Goal: Information Seeking & Learning: Learn about a topic

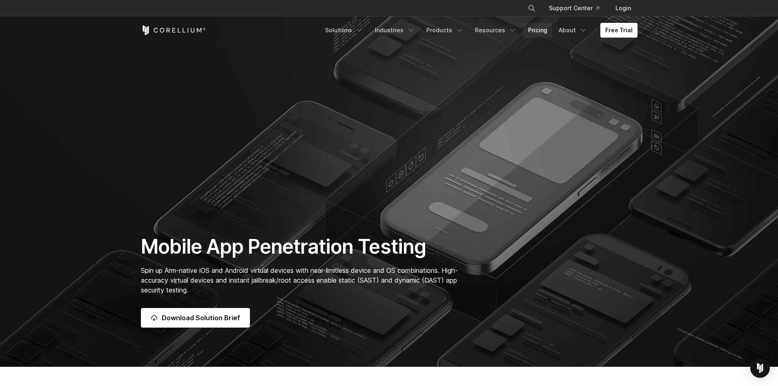
drag, startPoint x: 540, startPoint y: 32, endPoint x: 532, endPoint y: 36, distance: 8.4
click at [540, 32] on link "Pricing" at bounding box center [537, 30] width 29 height 15
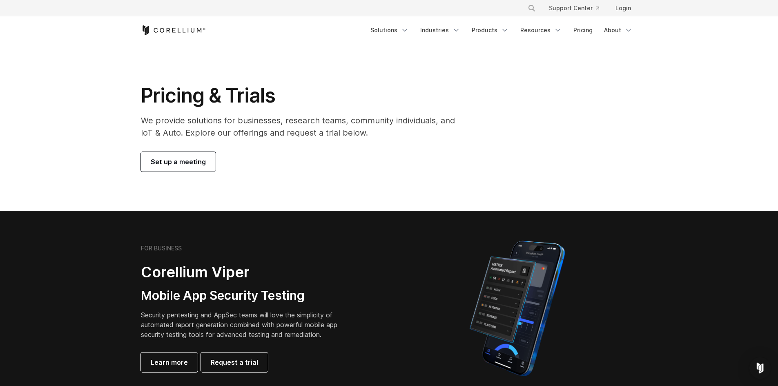
click at [760, 372] on img "Open Intercom Messenger" at bounding box center [760, 368] width 11 height 11
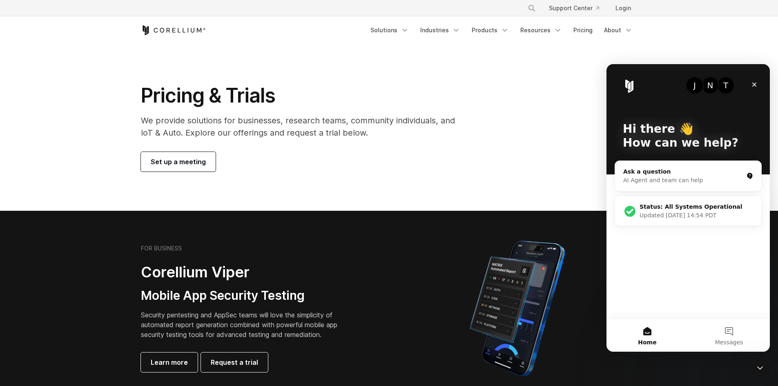
click at [701, 216] on span "Updated [DATE] 14:54 PDT" at bounding box center [678, 215] width 77 height 7
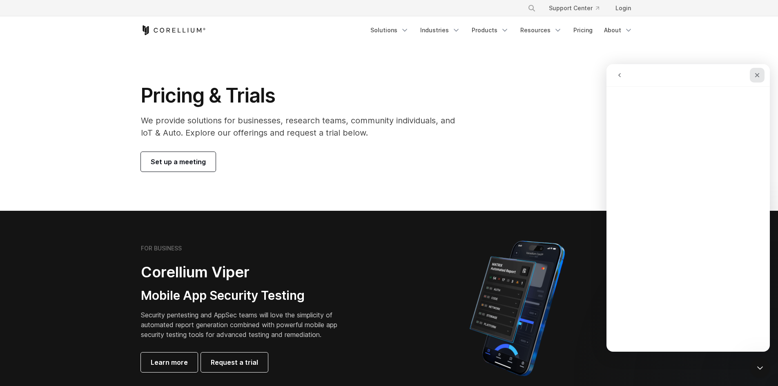
click at [757, 77] on icon "Close" at bounding box center [757, 75] width 7 height 7
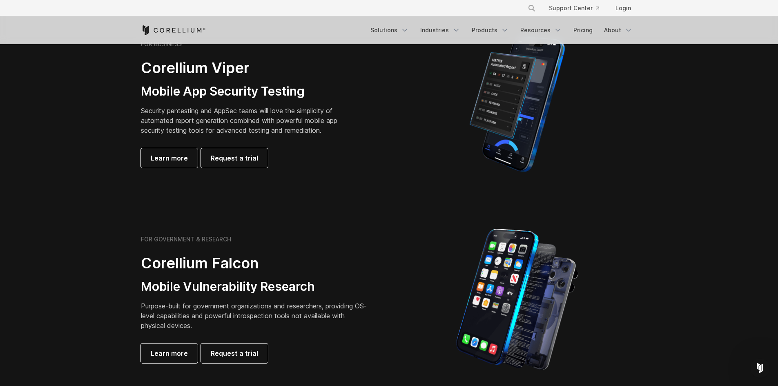
drag, startPoint x: 38, startPoint y: 165, endPoint x: 79, endPoint y: 142, distance: 47.9
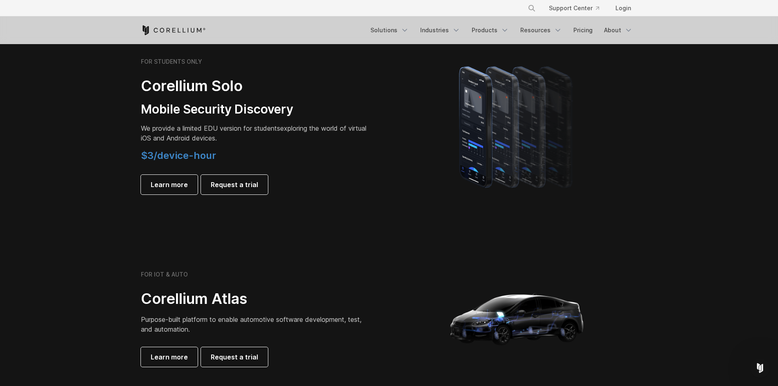
scroll to position [560, 0]
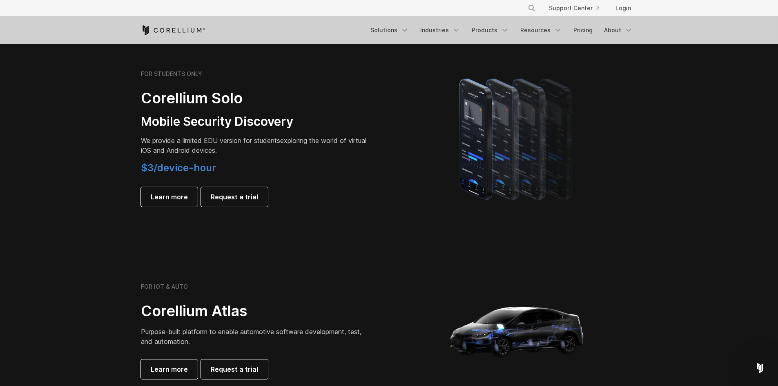
drag, startPoint x: 84, startPoint y: 146, endPoint x: 92, endPoint y: 134, distance: 14.1
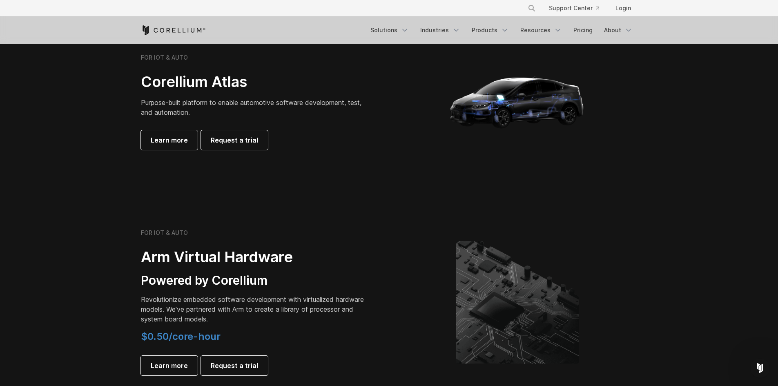
scroll to position [949, 0]
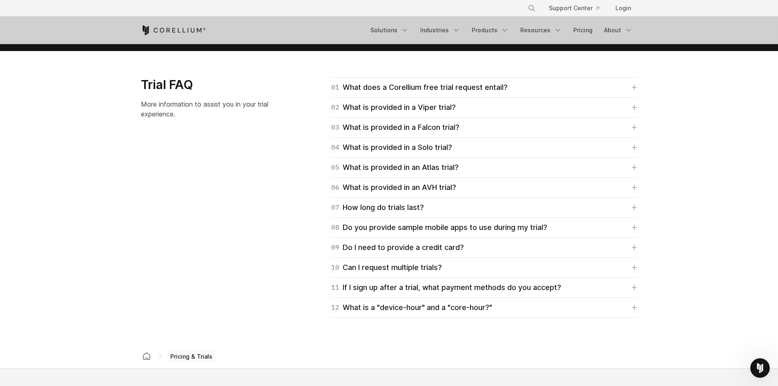
drag, startPoint x: 268, startPoint y: 189, endPoint x: 279, endPoint y: 161, distance: 30.5
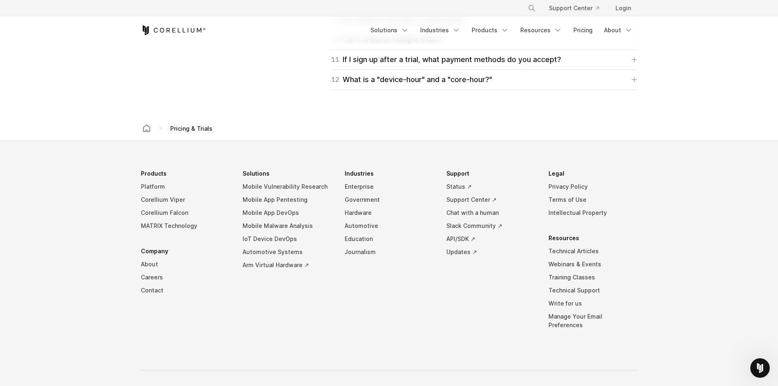
scroll to position [1404, 0]
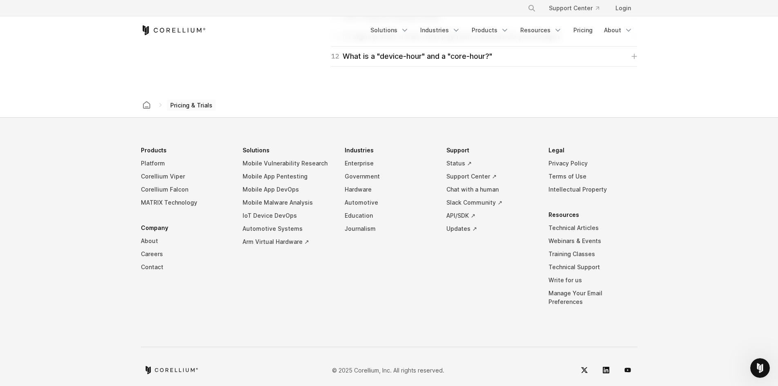
drag, startPoint x: 237, startPoint y: 294, endPoint x: 238, endPoint y: 284, distance: 9.8
